Goal: Transaction & Acquisition: Purchase product/service

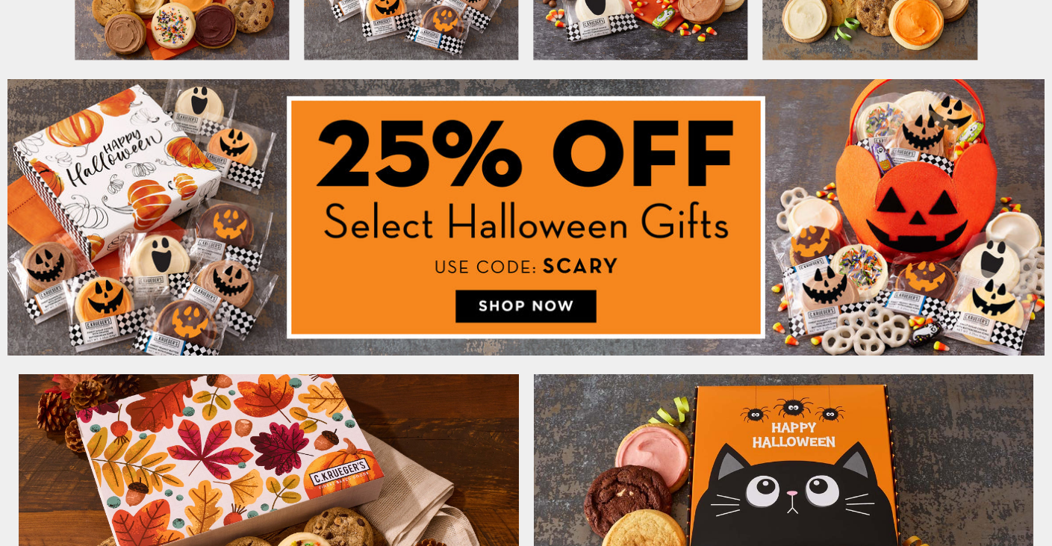
scroll to position [747, 0]
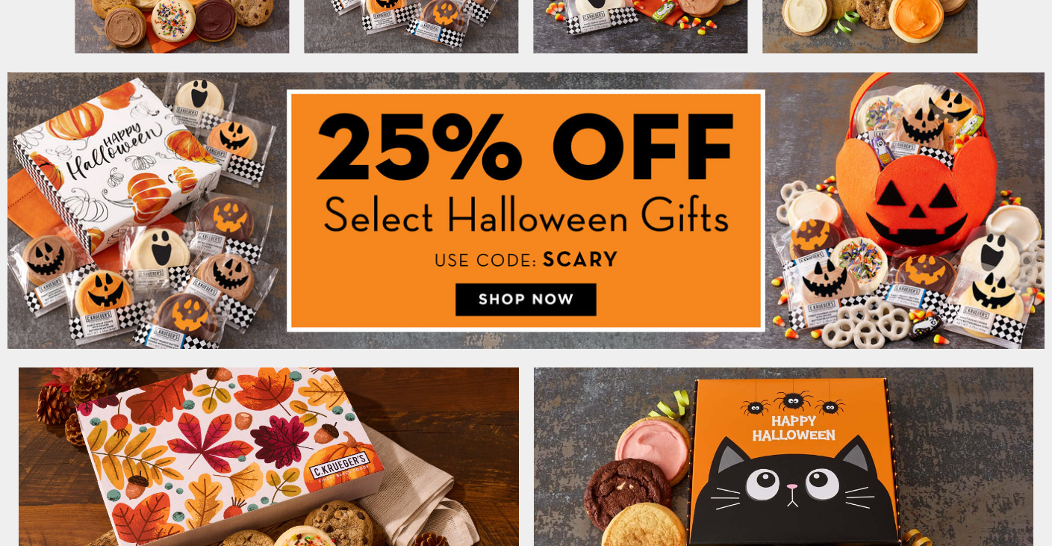
click at [529, 294] on img at bounding box center [525, 210] width 1037 height 276
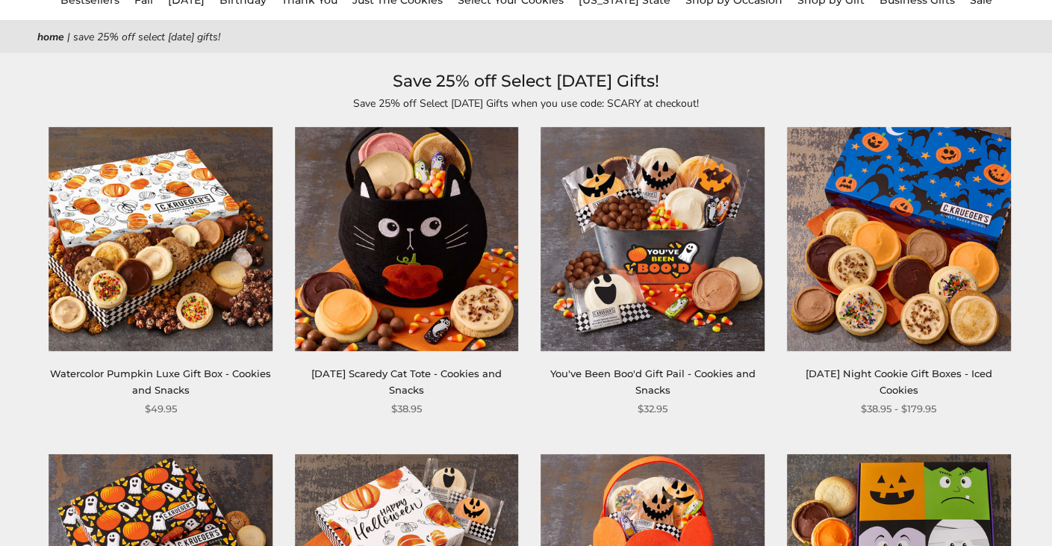
click at [630, 301] on img at bounding box center [653, 240] width 224 height 224
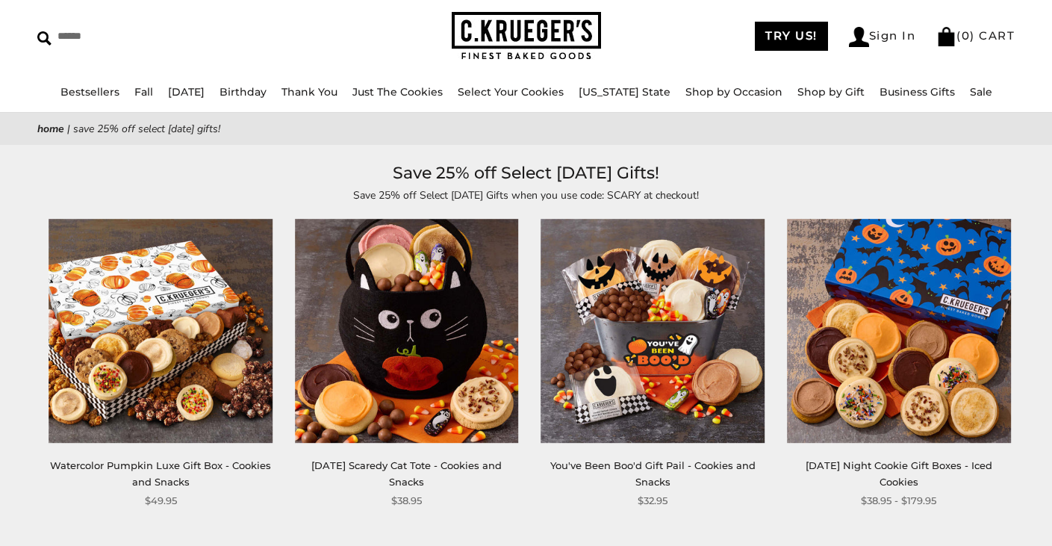
scroll to position [75, 0]
